Goal: Task Accomplishment & Management: Manage account settings

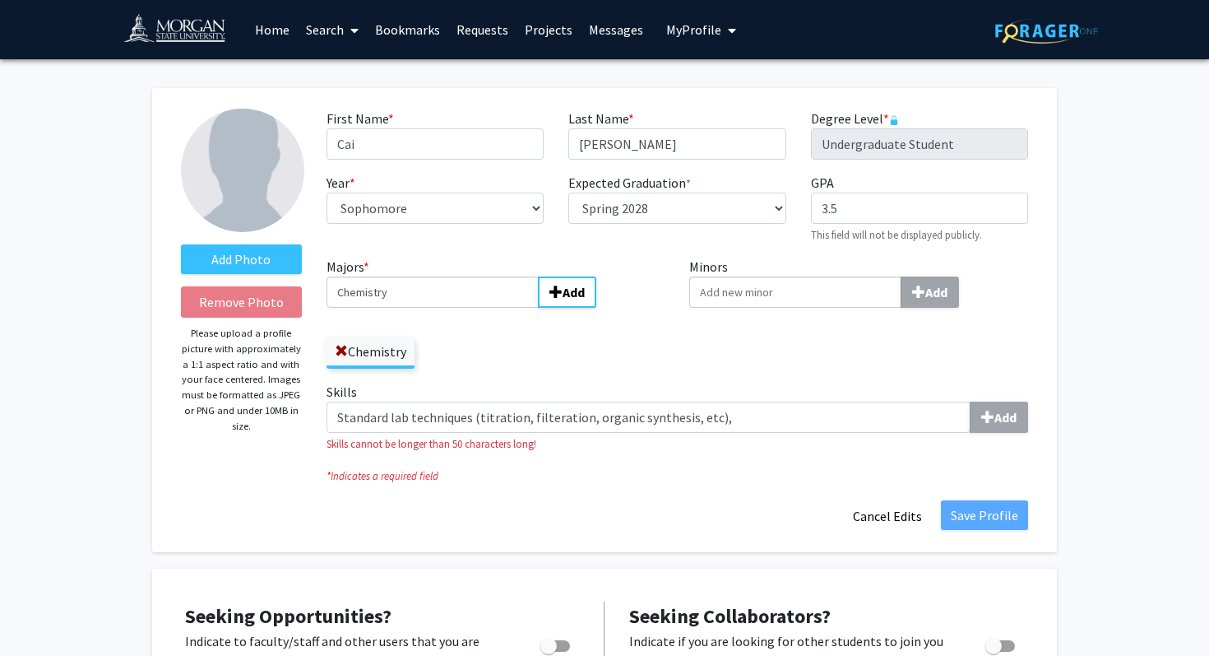
select select "sophomore"
select select "41: spring_2028"
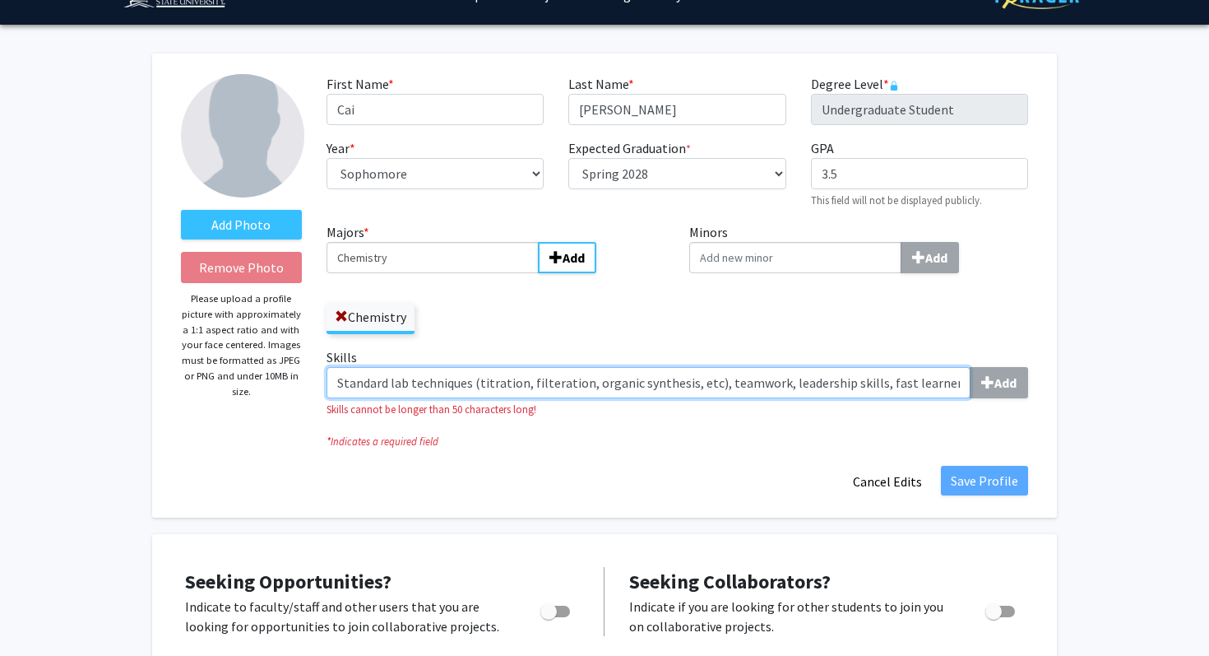
click at [725, 379] on input "Standard lab techniques (titration, filteration, organic synthesis, etc), teamw…" at bounding box center [649, 382] width 644 height 31
click at [944, 380] on input "Standard lab techniques (titration, filteration, organic synthesis, etc), colla…" at bounding box center [649, 382] width 644 height 31
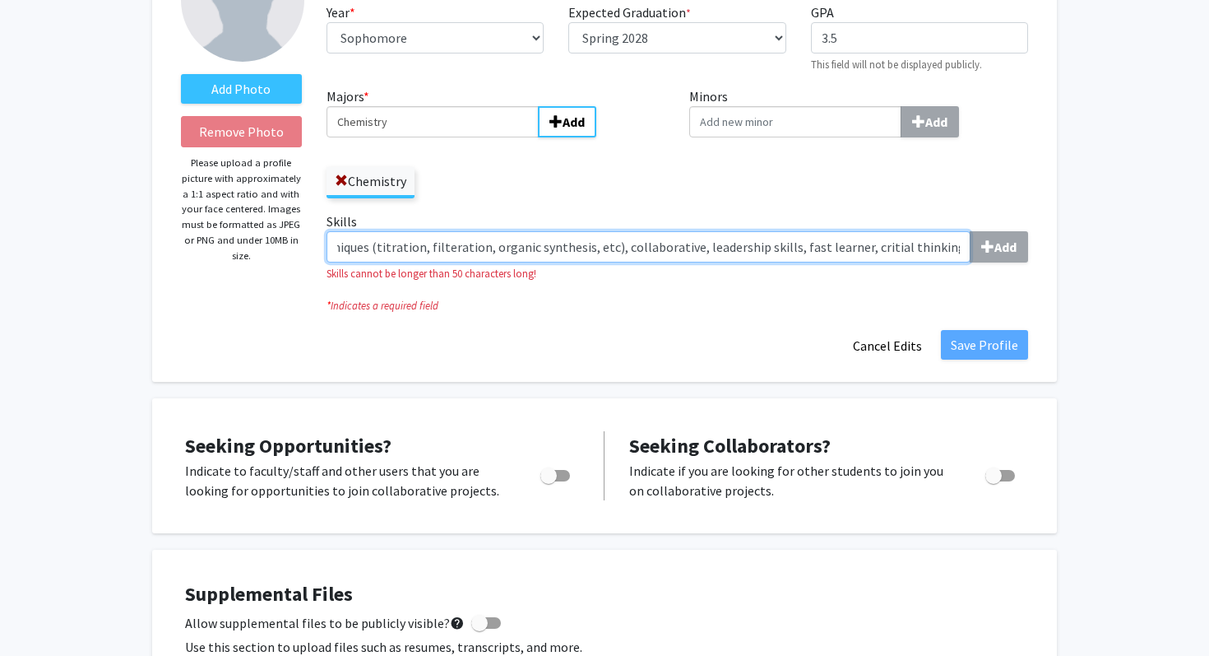
scroll to position [178, 0]
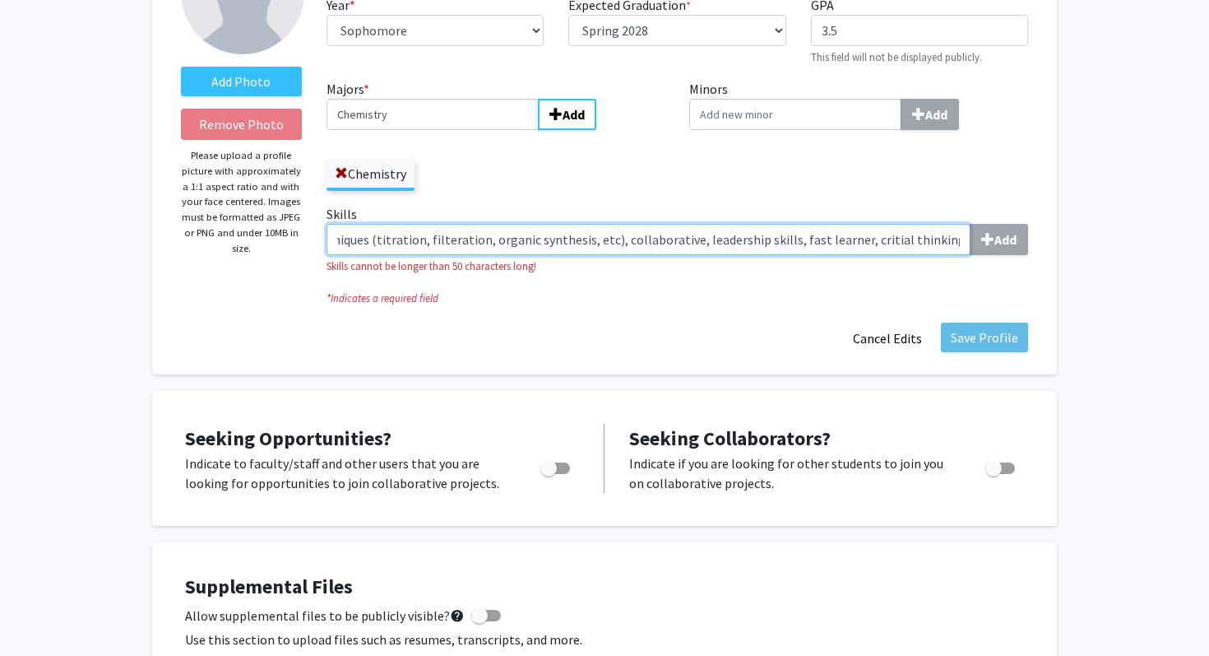
type input "Standard lab techniques (titration, filteration, organic synthesis, etc), colla…"
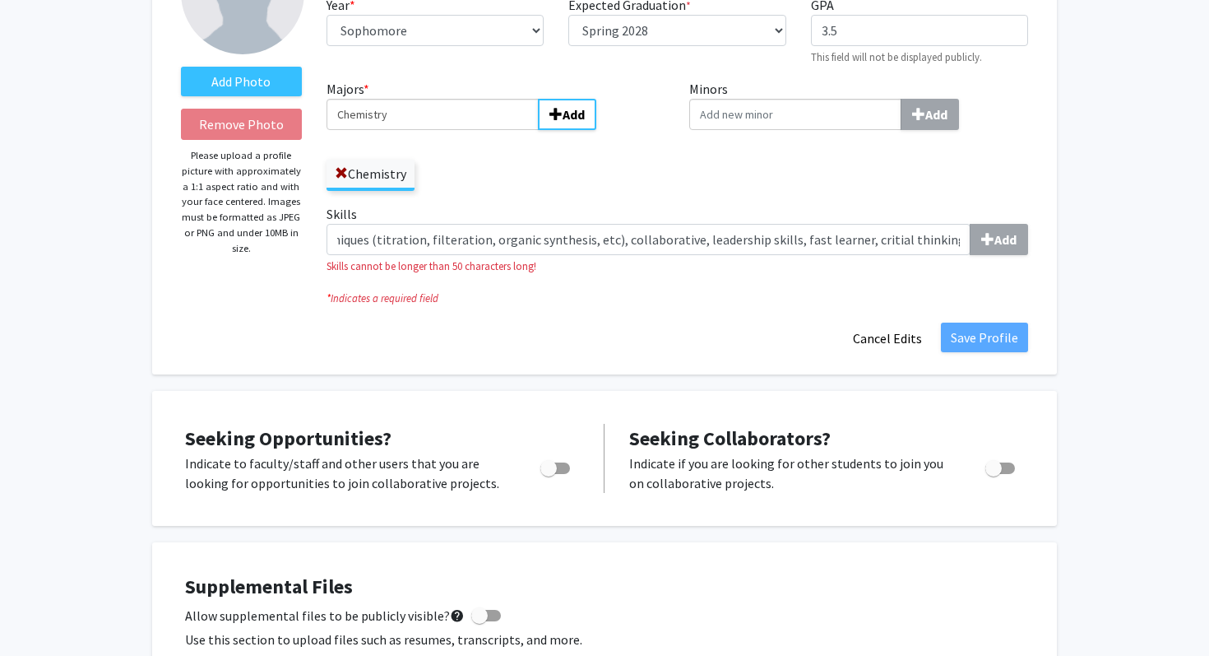
click at [1004, 341] on div "Add Photo Remove Photo Please upload a profile picture with approximately a 1:1…" at bounding box center [604, 142] width 905 height 464
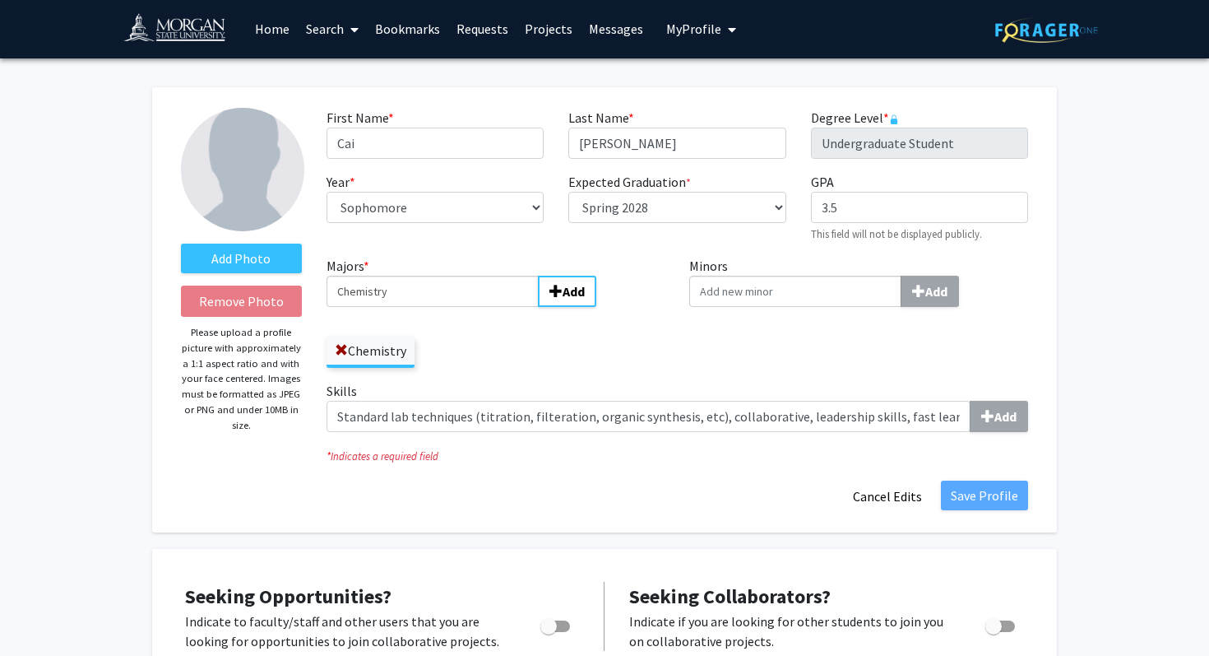
scroll to position [0, 0]
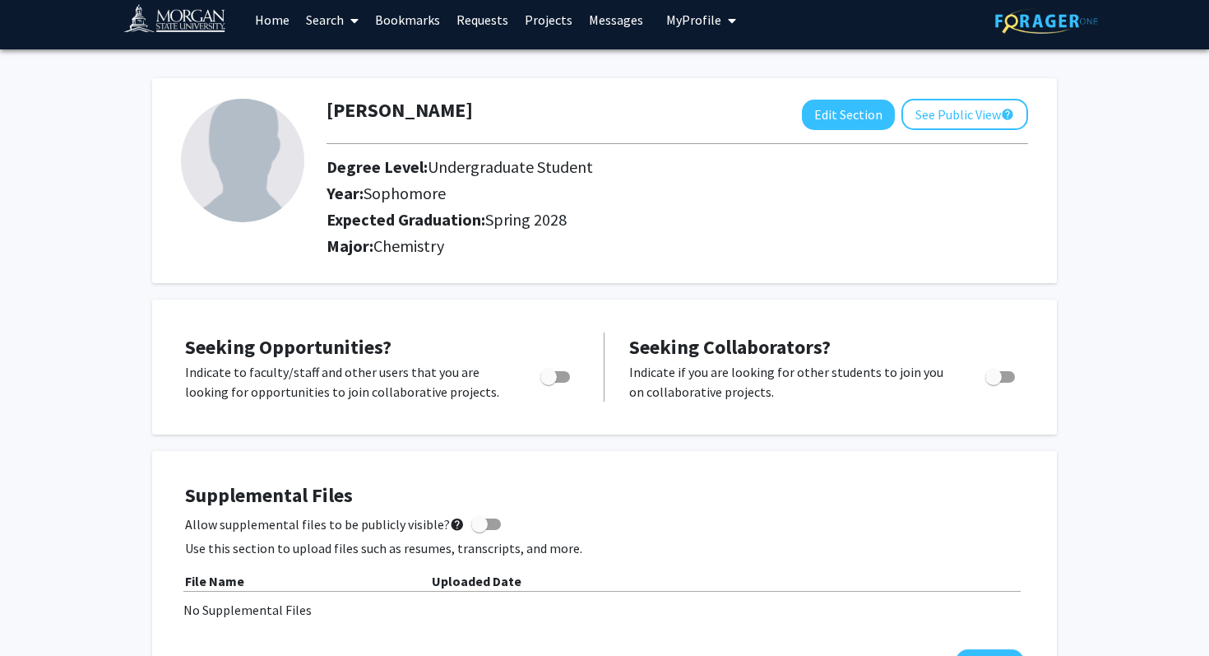
scroll to position [16, 0]
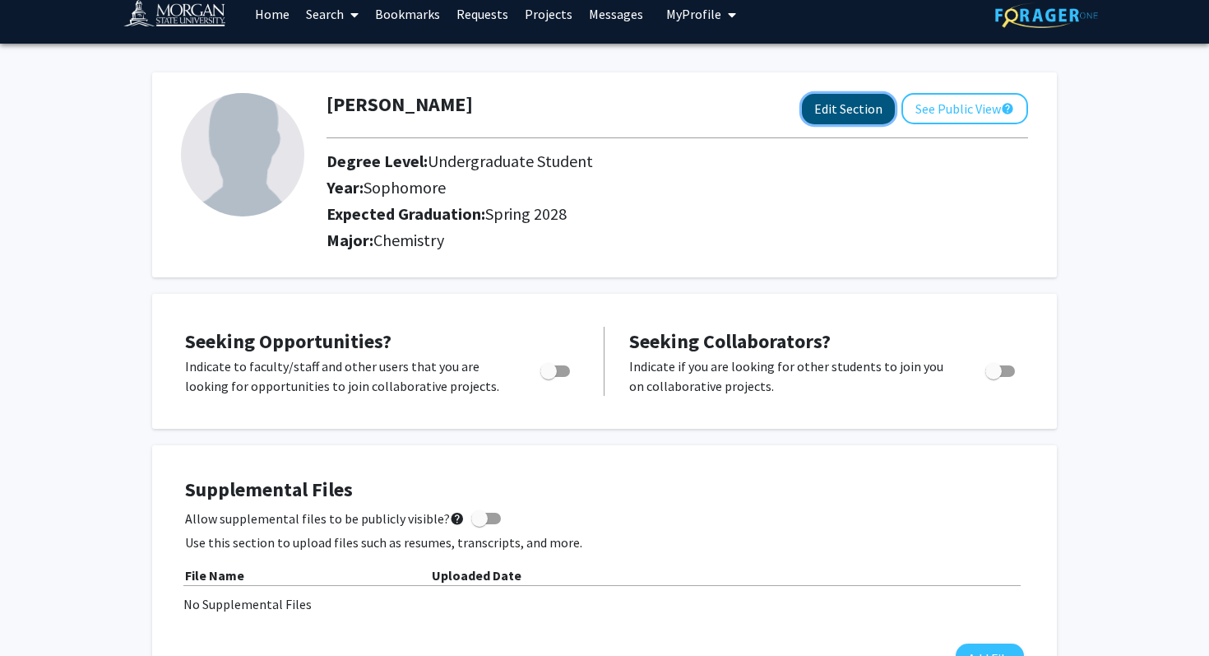
click at [826, 118] on button "Edit Section" at bounding box center [848, 109] width 93 height 30
select select "sophomore"
select select "41: spring_2028"
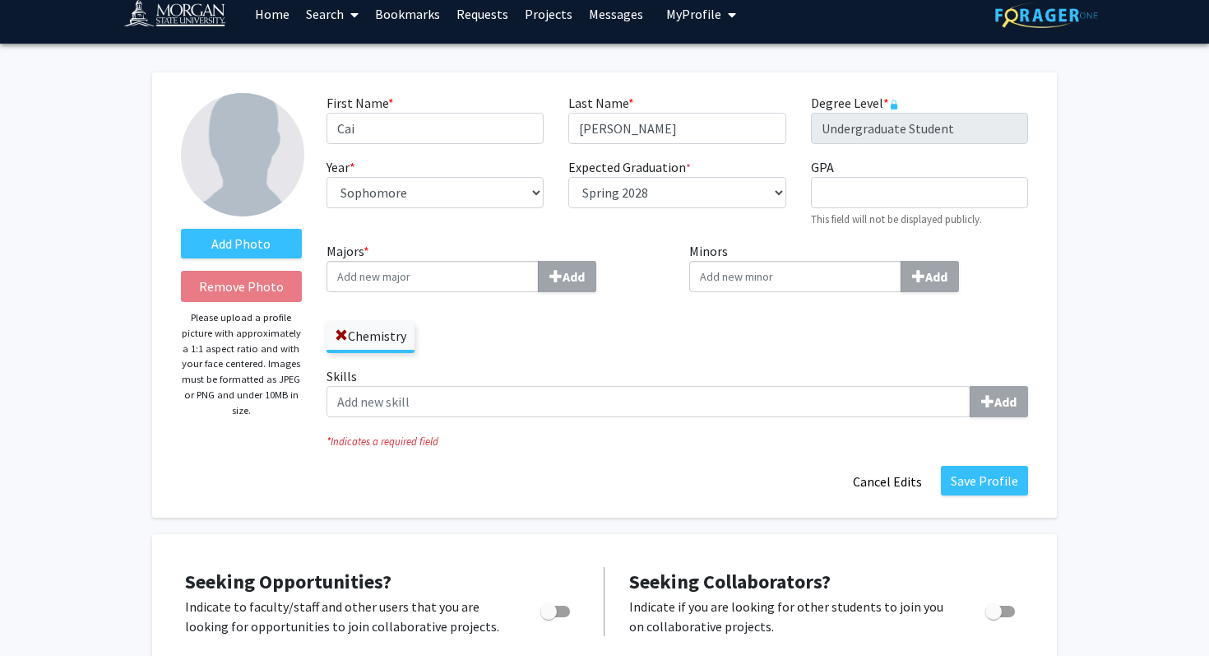
click at [453, 295] on div "Majors * Add Chemistry" at bounding box center [496, 297] width 339 height 112
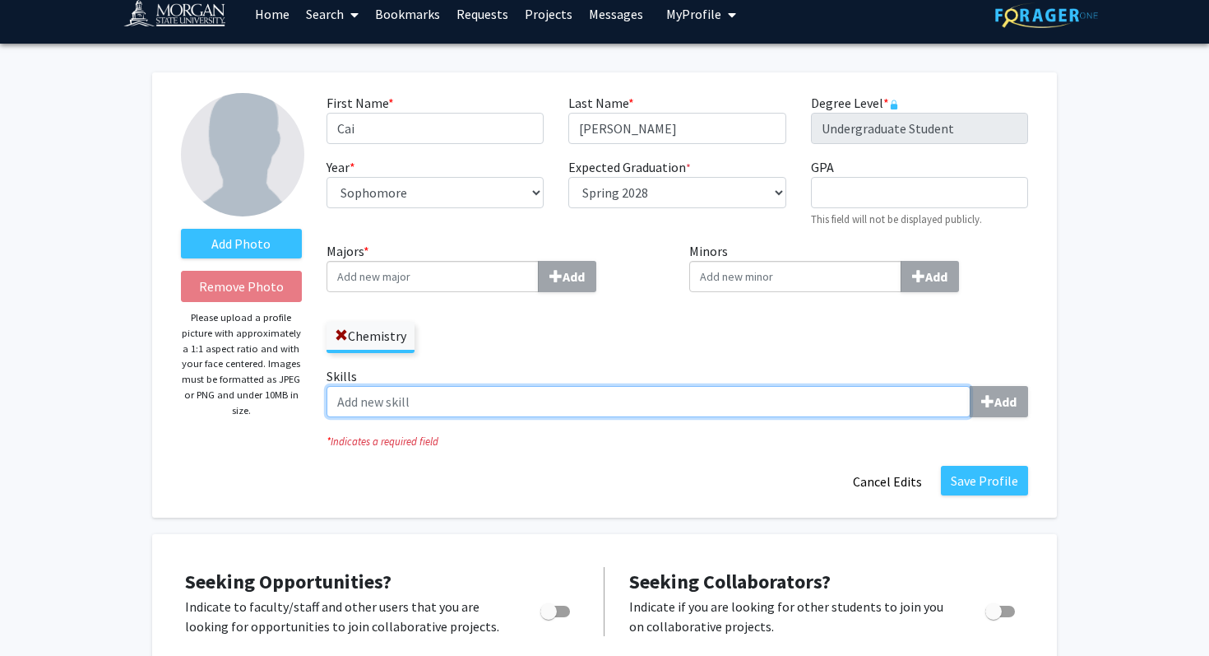
click at [419, 405] on input "Skills Add" at bounding box center [649, 401] width 644 height 31
paste input "“Biochemistry major with hands-on experience in chemistry labs, including synth…"
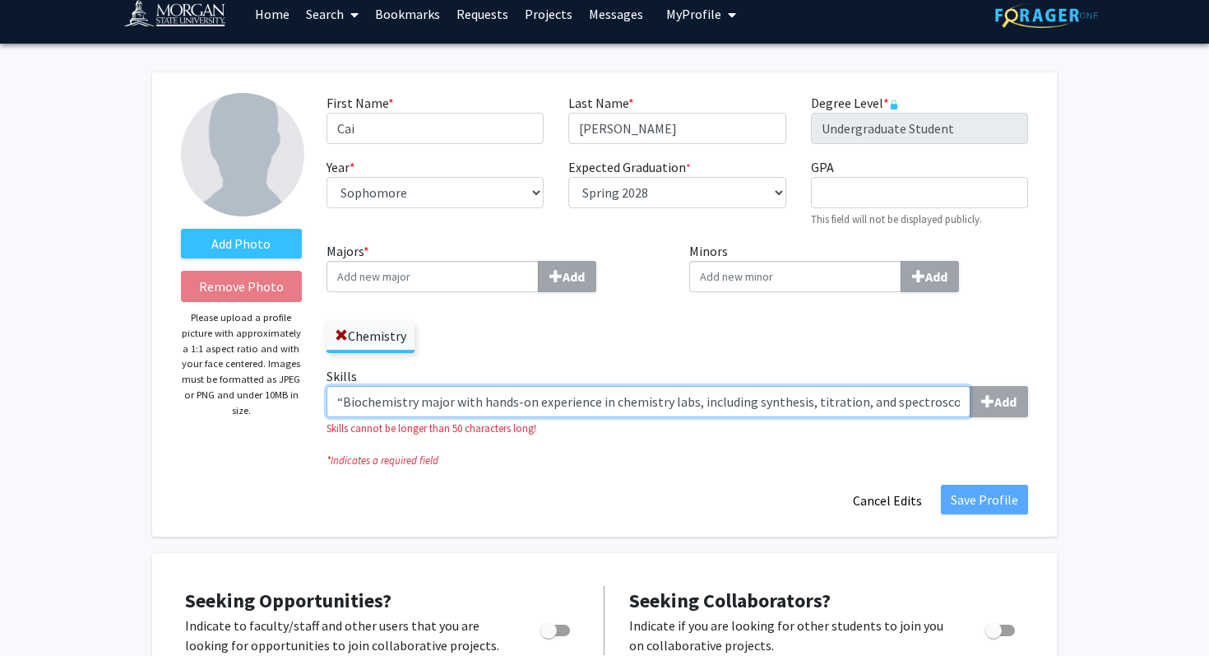
scroll to position [0, 736]
click at [396, 399] on input "“Biochemistry major with hands-on experience in chemistry labs, including synth…" at bounding box center [649, 401] width 644 height 31
type input "\"
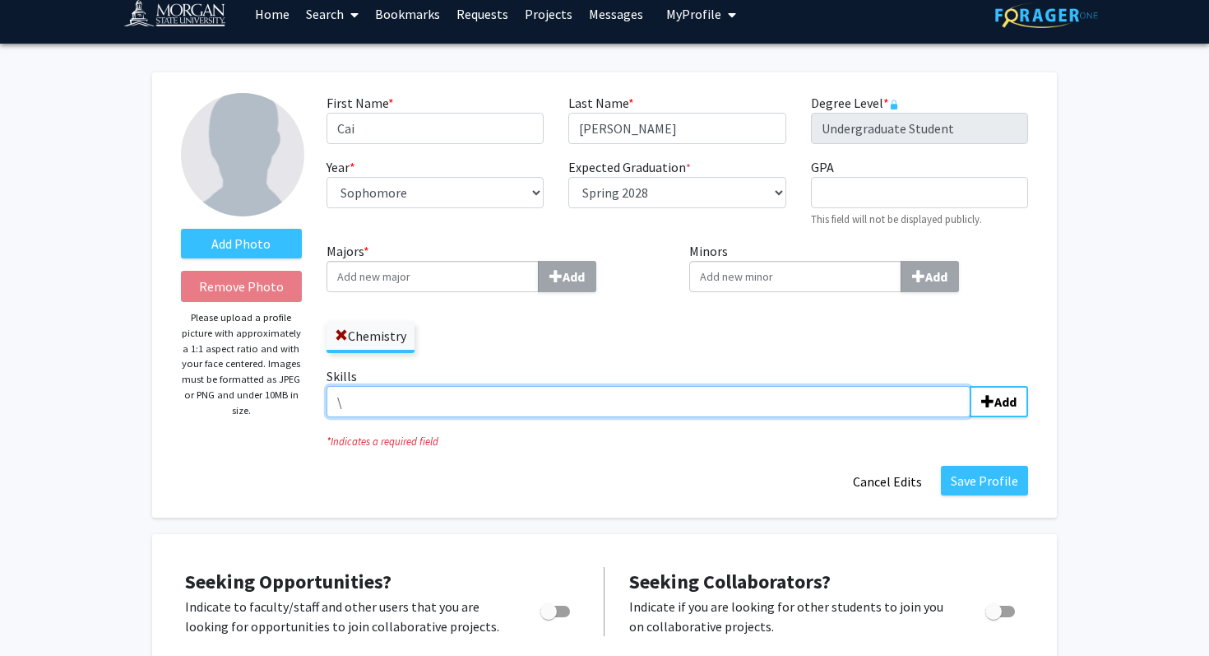
scroll to position [0, 0]
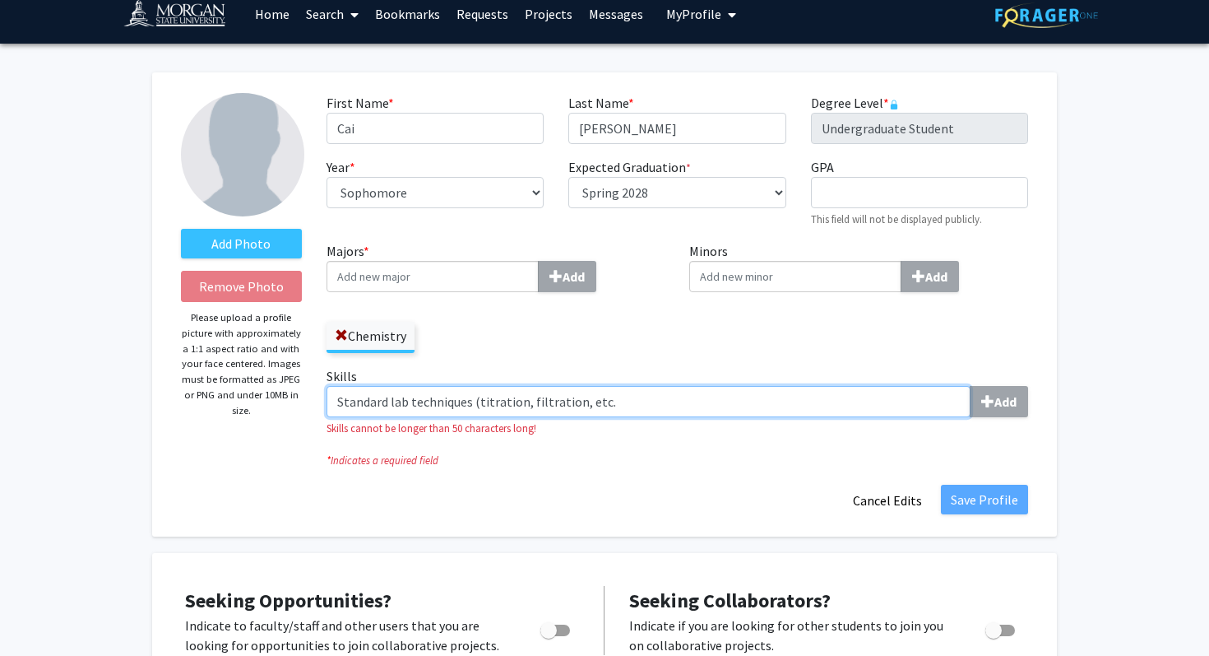
drag, startPoint x: 608, startPoint y: 405, endPoint x: 475, endPoint y: 405, distance: 133.3
click at [475, 405] on input "Standard lab techniques (titration, filtration, etc." at bounding box center [649, 401] width 644 height 31
drag, startPoint x: 477, startPoint y: 408, endPoint x: 340, endPoint y: 397, distance: 137.8
click at [341, 399] on input "Standard lab techniques, collaborative, quick learner" at bounding box center [649, 401] width 644 height 31
click at [586, 406] on input "Standard lab techniques, collaborative, quick learner" at bounding box center [649, 401] width 644 height 31
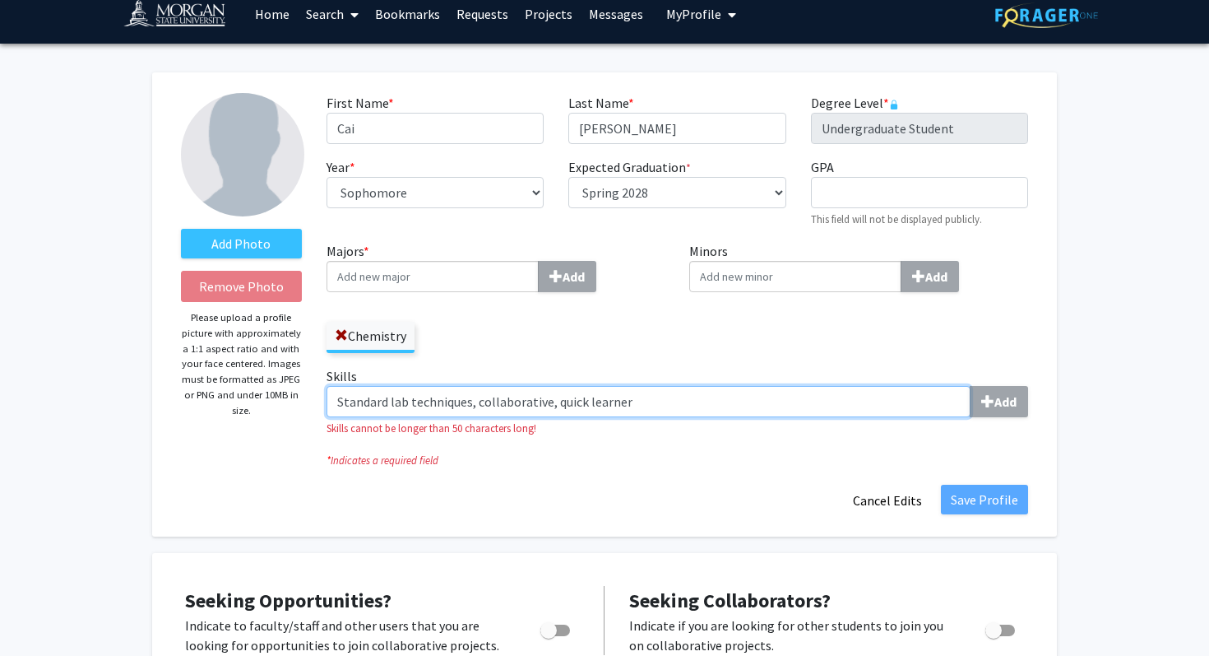
drag, startPoint x: 657, startPoint y: 398, endPoint x: 477, endPoint y: 401, distance: 180.2
click at [476, 401] on input "Standard lab techniques, collaborative, quick learner" at bounding box center [649, 401] width 644 height 31
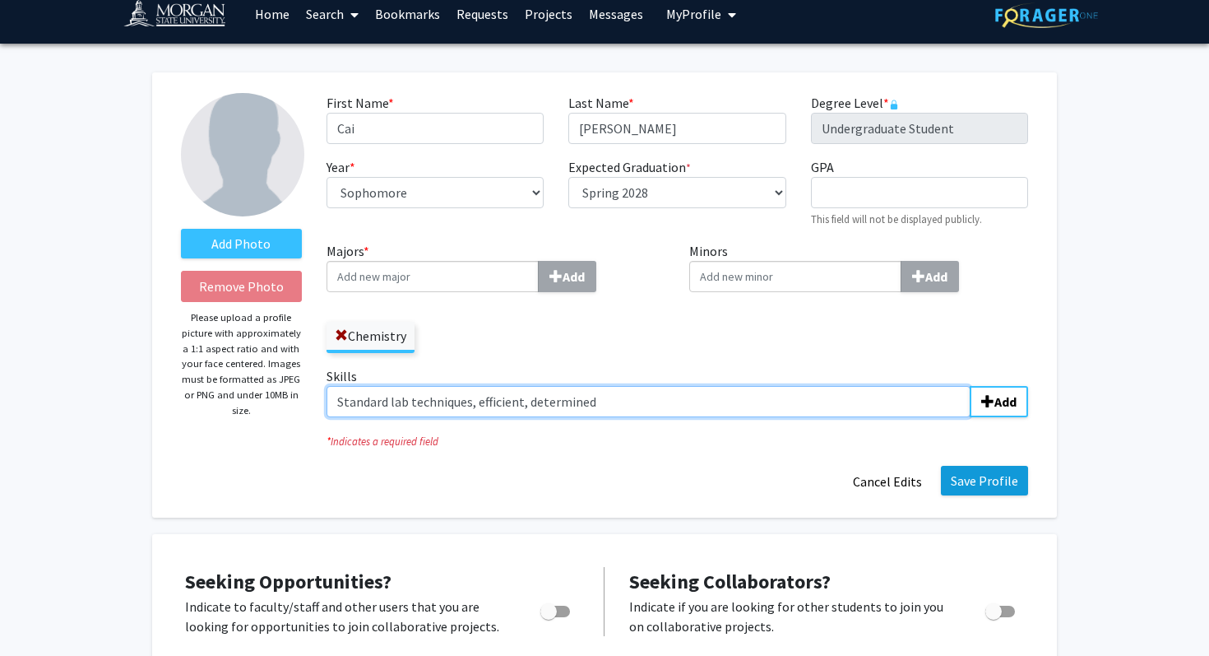
type input "Standard lab techniques, efficient, determined"
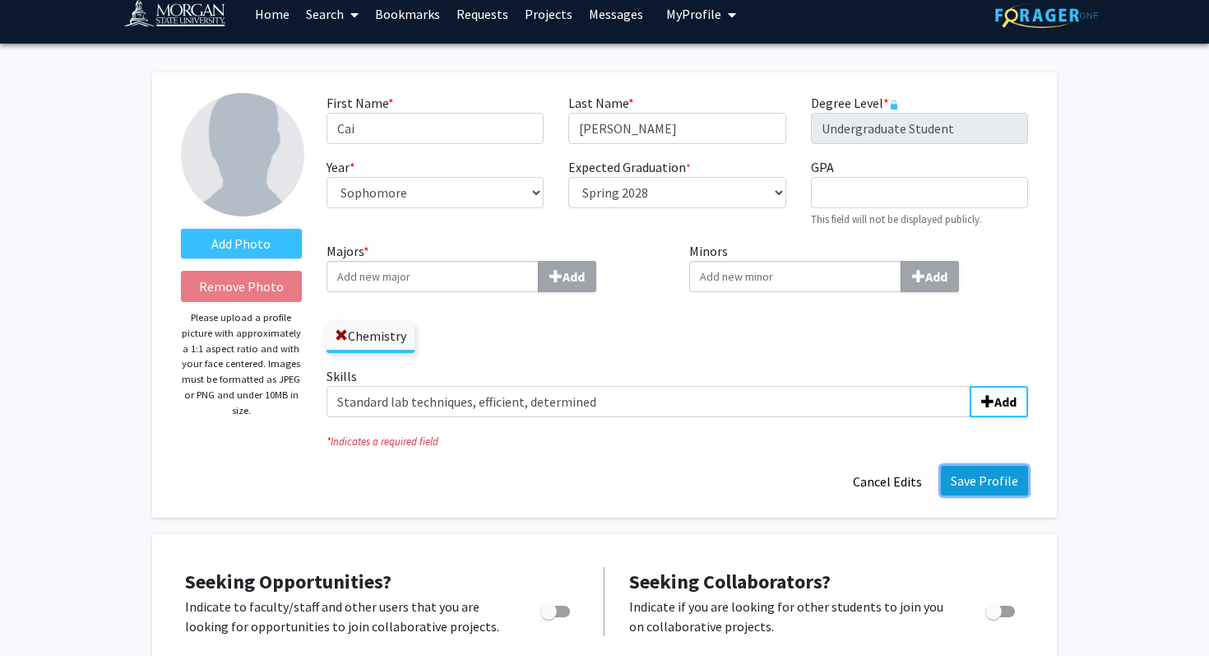
click at [994, 485] on button "Save Profile" at bounding box center [984, 481] width 87 height 30
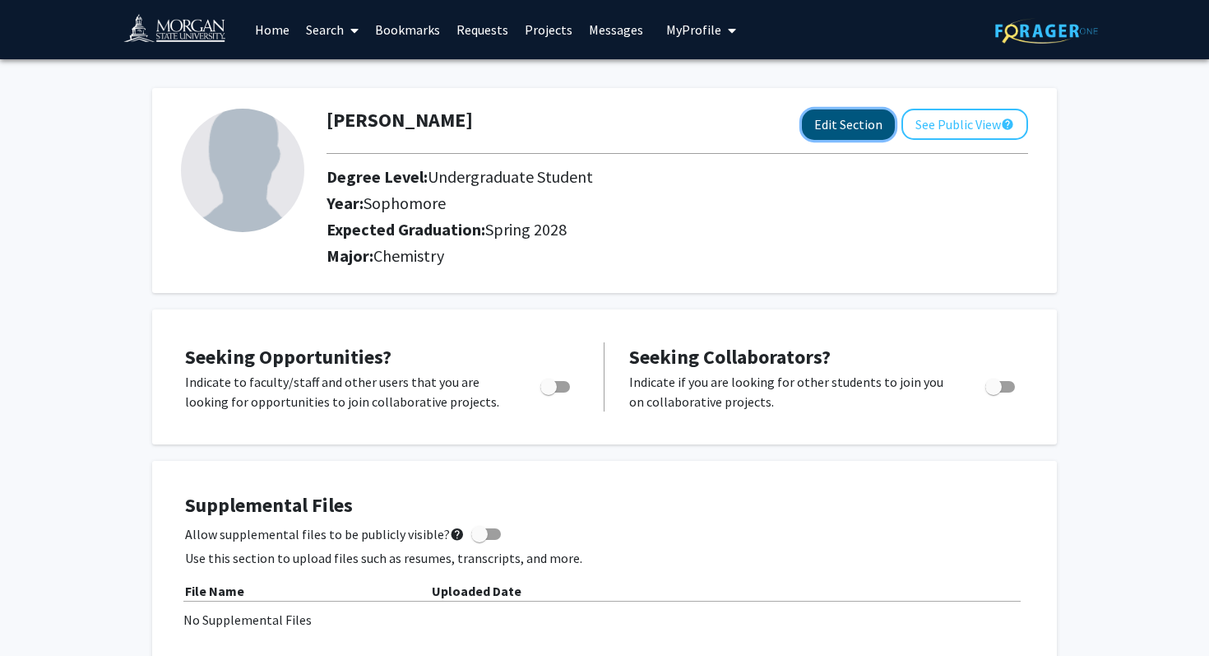
click at [844, 126] on button "Edit Section" at bounding box center [848, 124] width 93 height 30
select select "sophomore"
select select "41: spring_2028"
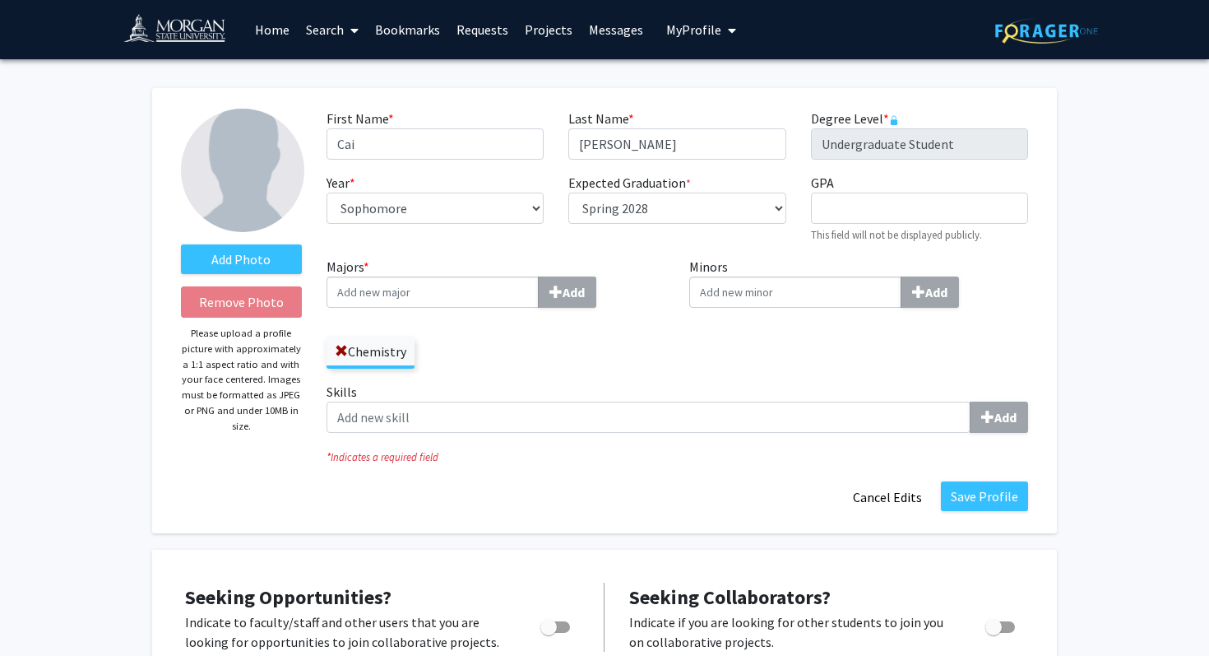
click at [266, 188] on img at bounding box center [242, 170] width 123 height 123
click at [248, 260] on label "Add Photo" at bounding box center [241, 259] width 121 height 30
click at [0, 0] on input "Add Photo" at bounding box center [0, 0] width 0 height 0
click at [245, 246] on label "Add Photo" at bounding box center [241, 259] width 121 height 30
click at [0, 0] on input "Add Photo" at bounding box center [0, 0] width 0 height 0
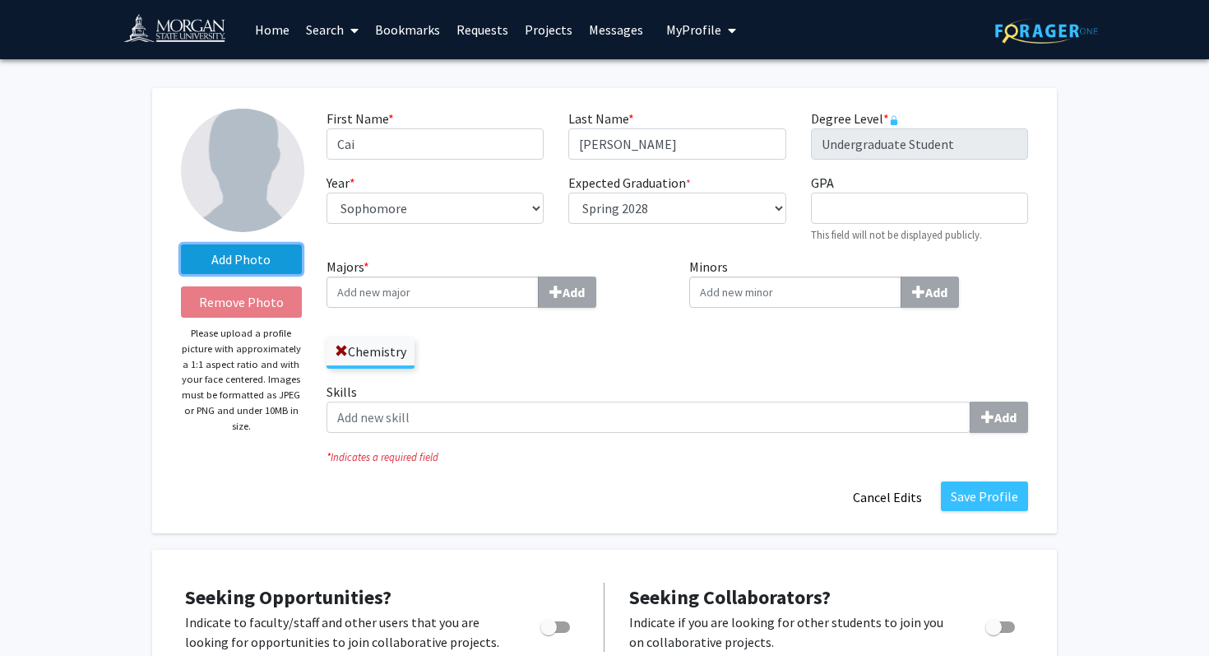
click at [271, 272] on label "Add Photo" at bounding box center [241, 259] width 121 height 30
click at [0, 0] on input "Add Photo" at bounding box center [0, 0] width 0 height 0
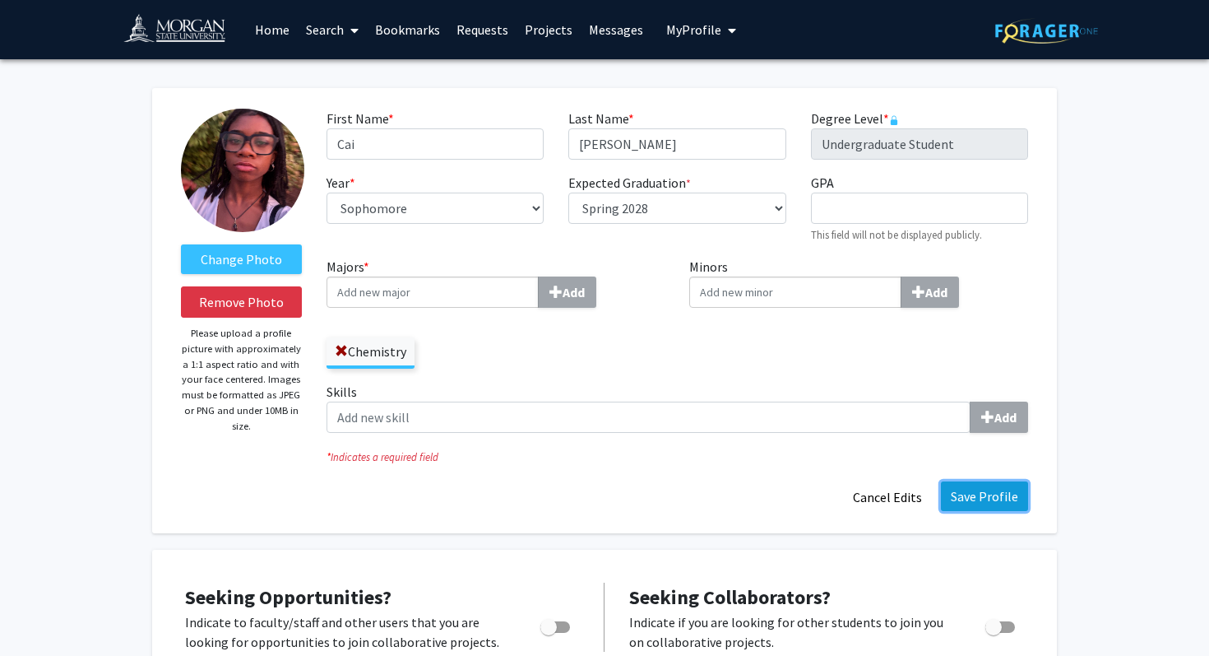
click at [1004, 495] on button "Save Profile" at bounding box center [984, 496] width 87 height 30
